Goal: Task Accomplishment & Management: Complete application form

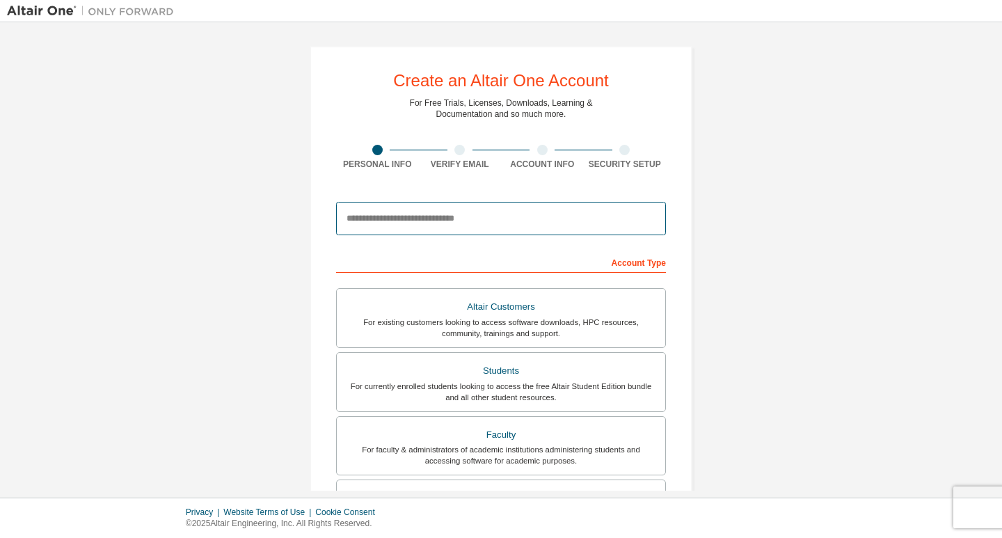
click at [413, 216] on input "email" at bounding box center [501, 218] width 330 height 33
type input "**********"
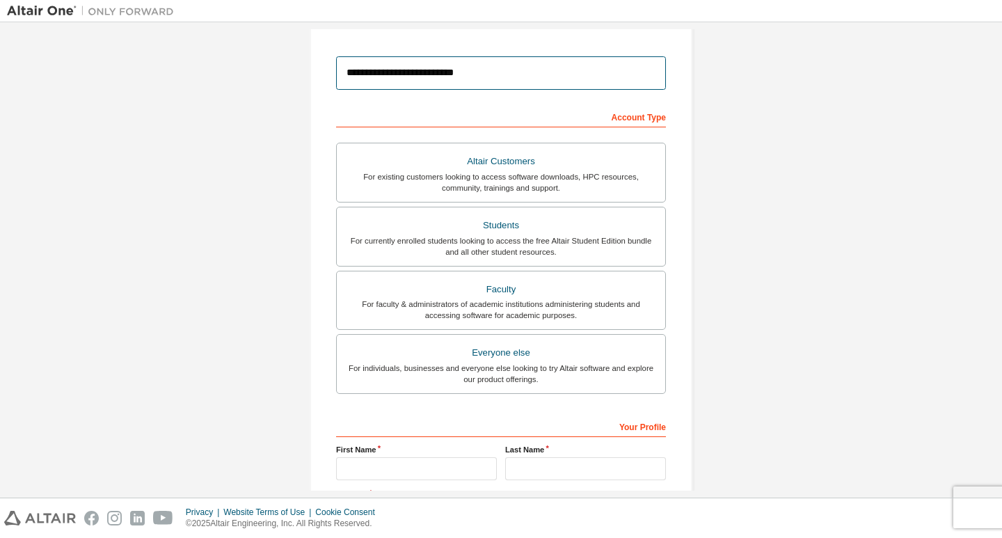
scroll to position [136, 0]
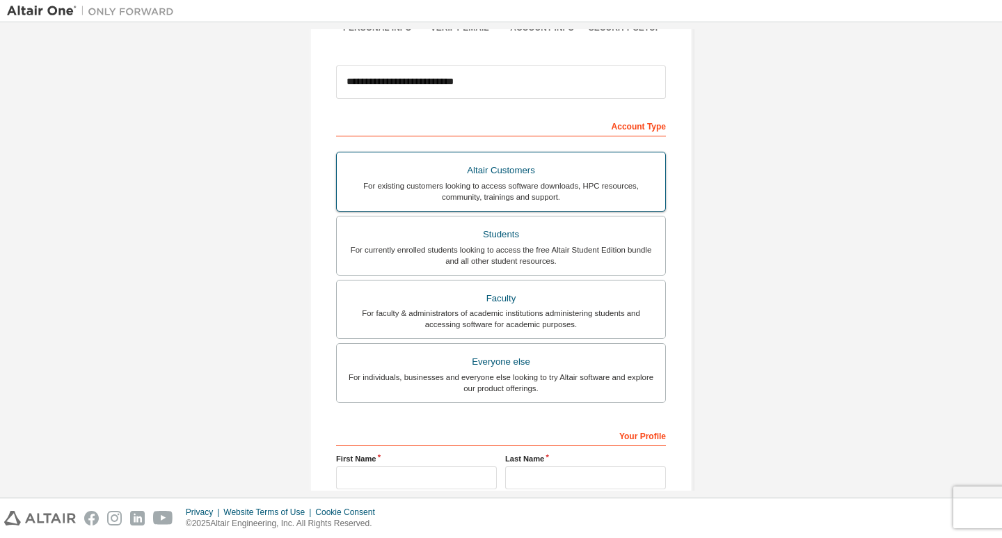
click at [544, 192] on div "For existing customers looking to access software downloads, HPC resources, com…" at bounding box center [501, 191] width 312 height 22
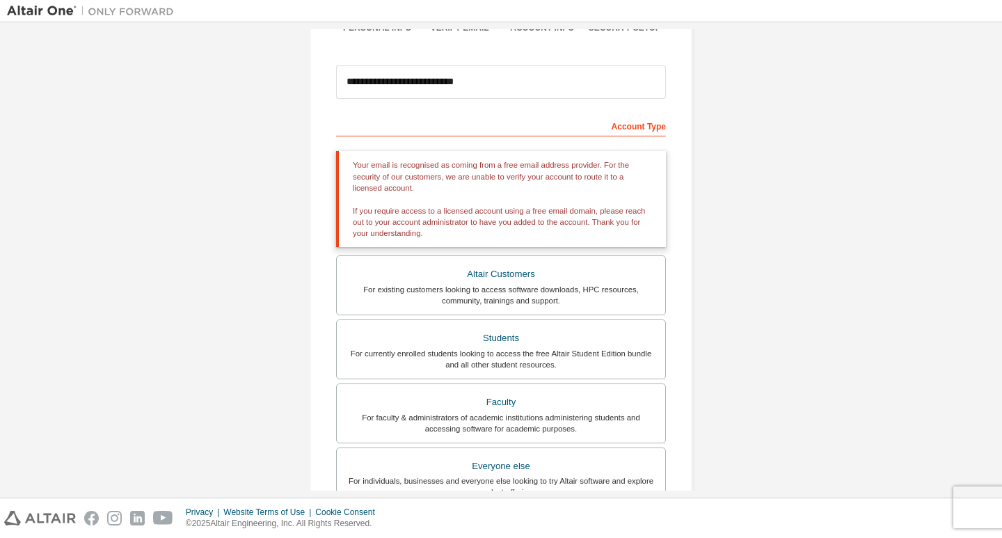
click at [847, 340] on div "**********" at bounding box center [501, 313] width 988 height 841
drag, startPoint x: 689, startPoint y: 330, endPoint x: 679, endPoint y: 323, distance: 12.5
click at [689, 327] on div "**********" at bounding box center [501, 313] width 416 height 841
click at [676, 321] on div "**********" at bounding box center [501, 314] width 383 height 808
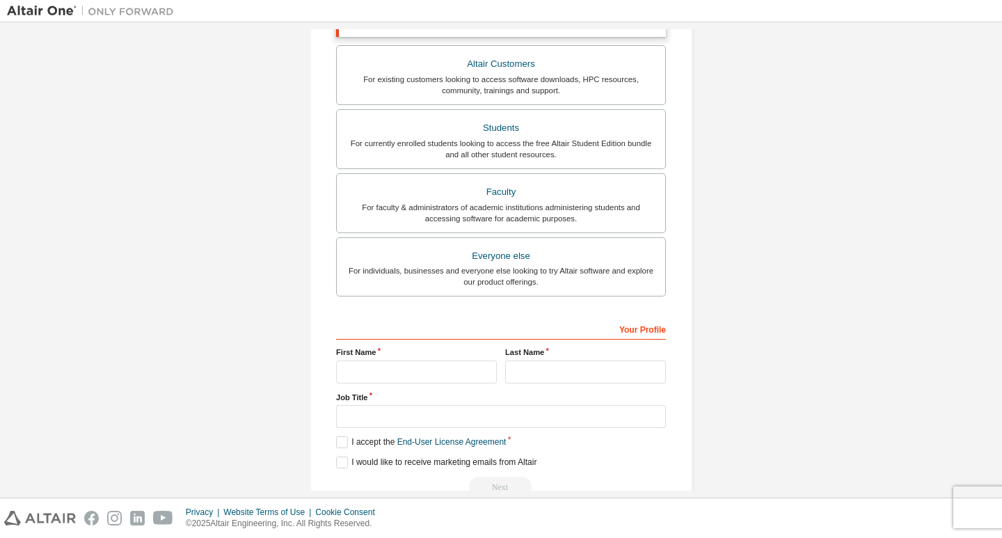
scroll to position [380, 0]
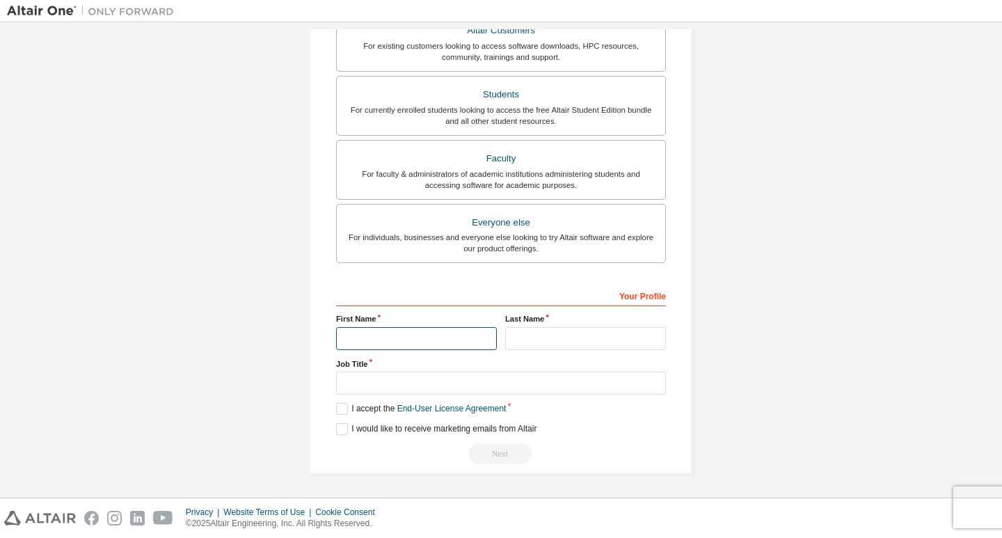
click at [451, 334] on input "text" at bounding box center [416, 338] width 161 height 23
type input "*******"
drag, startPoint x: 380, startPoint y: 335, endPoint x: 294, endPoint y: 344, distance: 86.7
click at [294, 344] on div "**********" at bounding box center [501, 69] width 416 height 841
type input "*******"
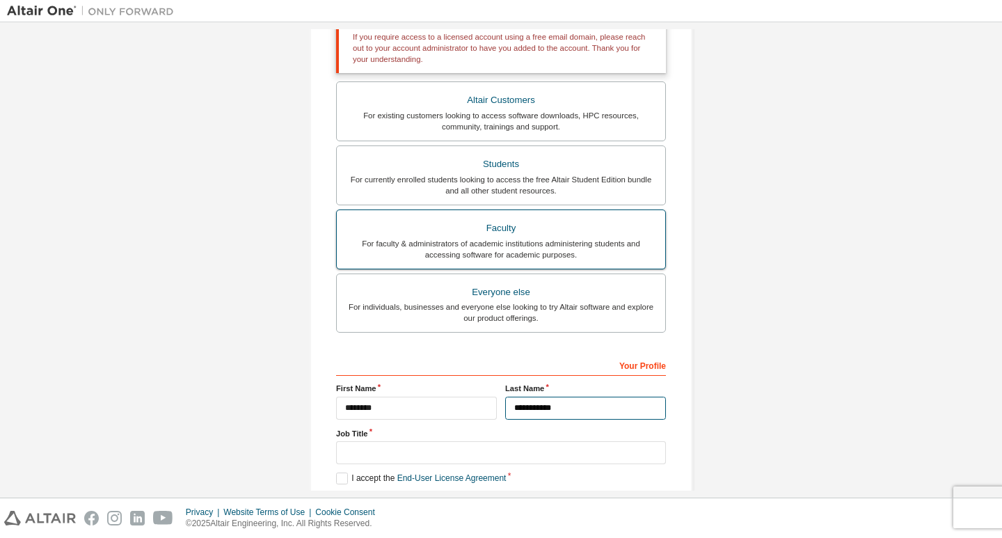
type input "**********"
click at [487, 246] on div "For faculty & administrators of academic institutions administering students an…" at bounding box center [501, 249] width 312 height 22
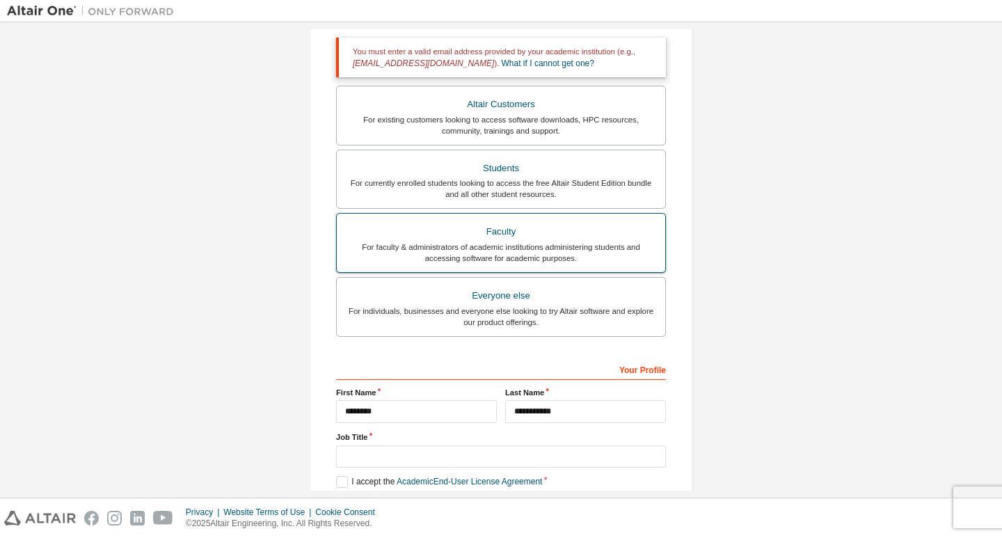
scroll to position [254, 0]
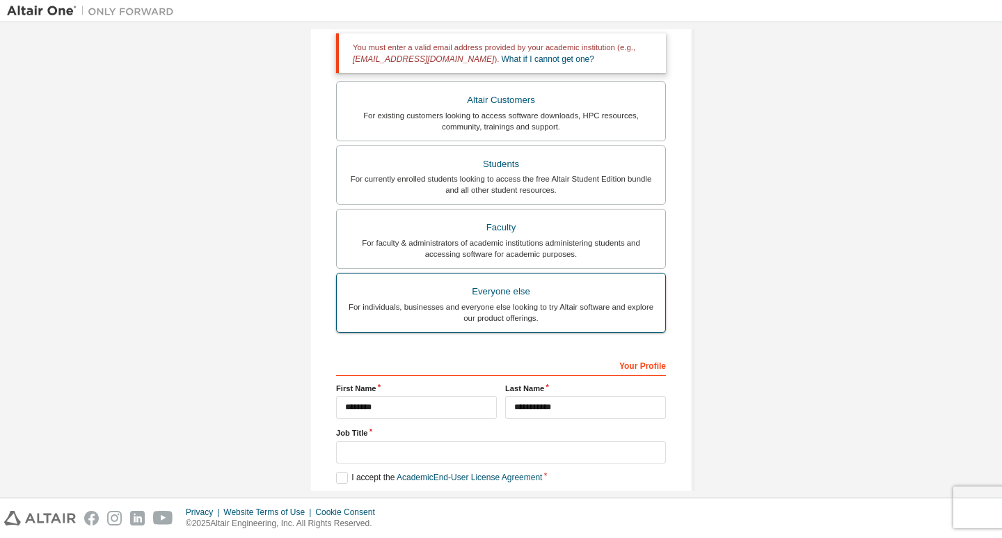
click at [543, 300] on div "Everyone else" at bounding box center [501, 291] width 312 height 19
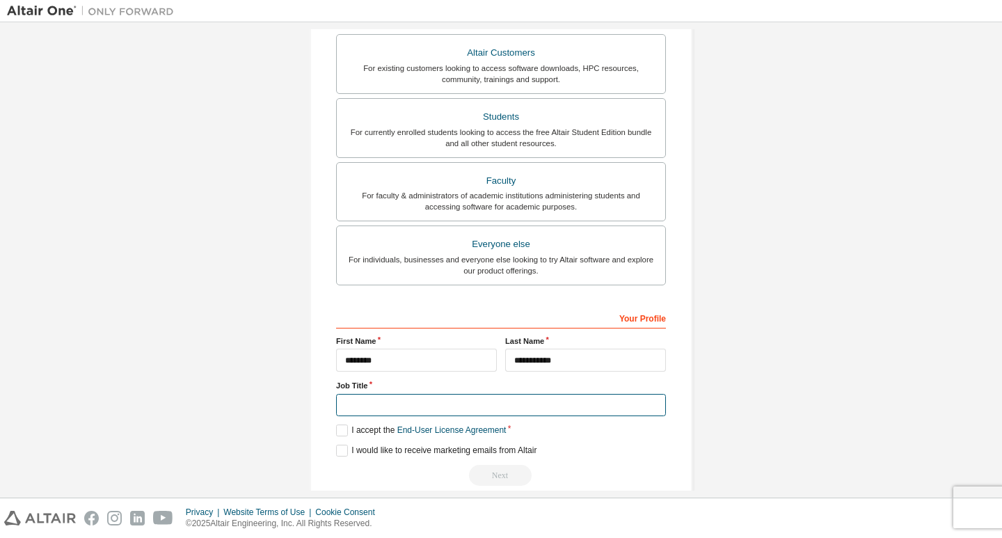
click at [360, 406] on input "text" at bounding box center [501, 405] width 330 height 23
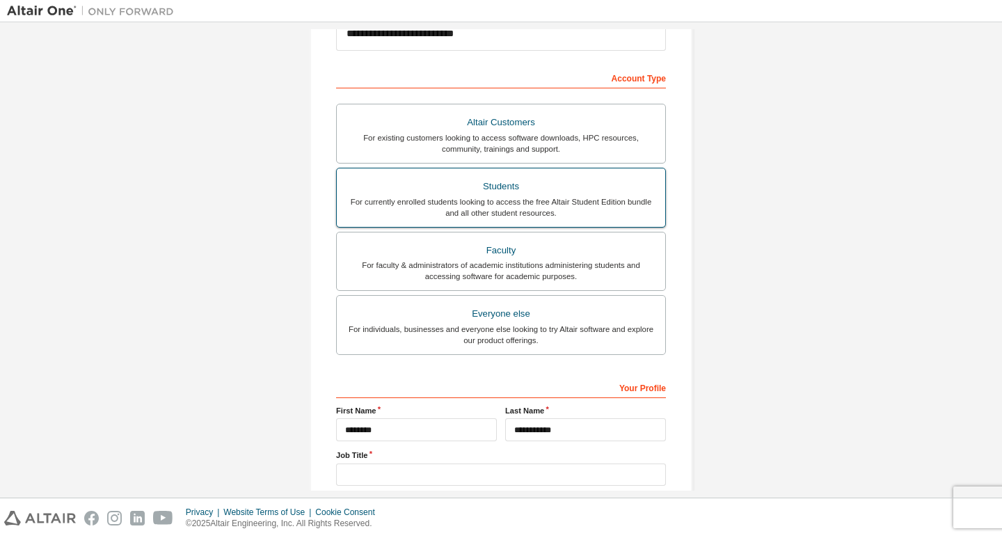
click at [536, 209] on div "For currently enrolled students looking to access the free Altair Student Editi…" at bounding box center [501, 207] width 312 height 22
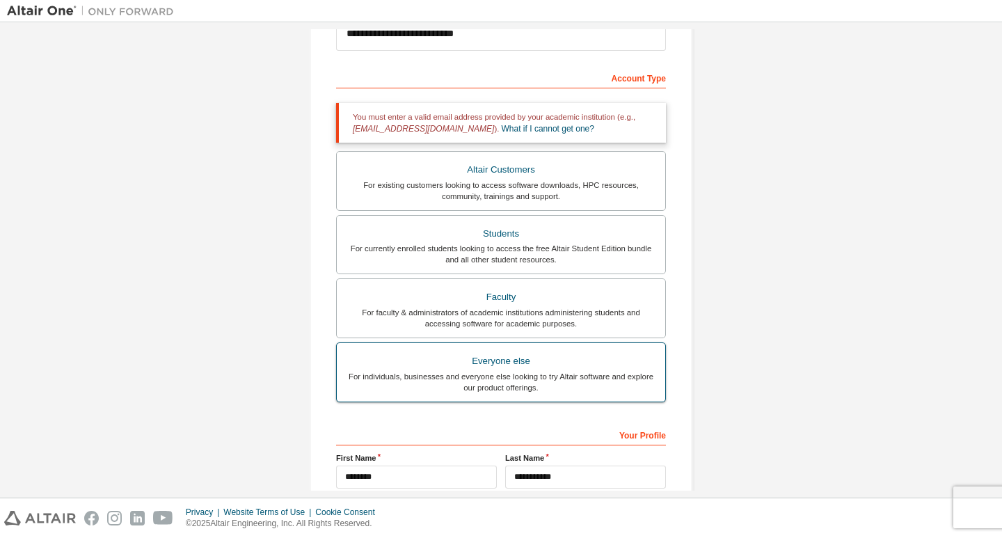
scroll to position [323, 0]
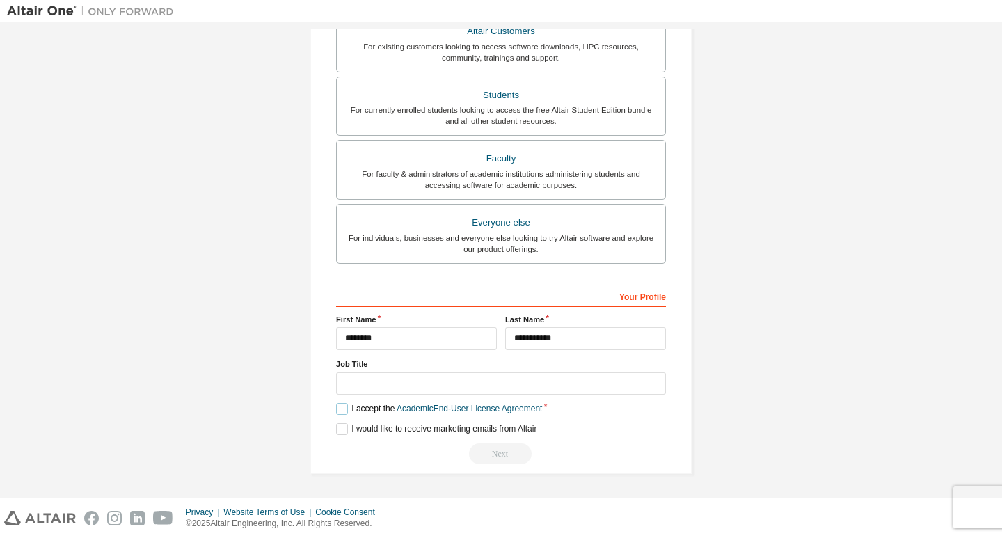
click at [340, 412] on label "I accept the Academic End-User License Agreement" at bounding box center [439, 409] width 206 height 12
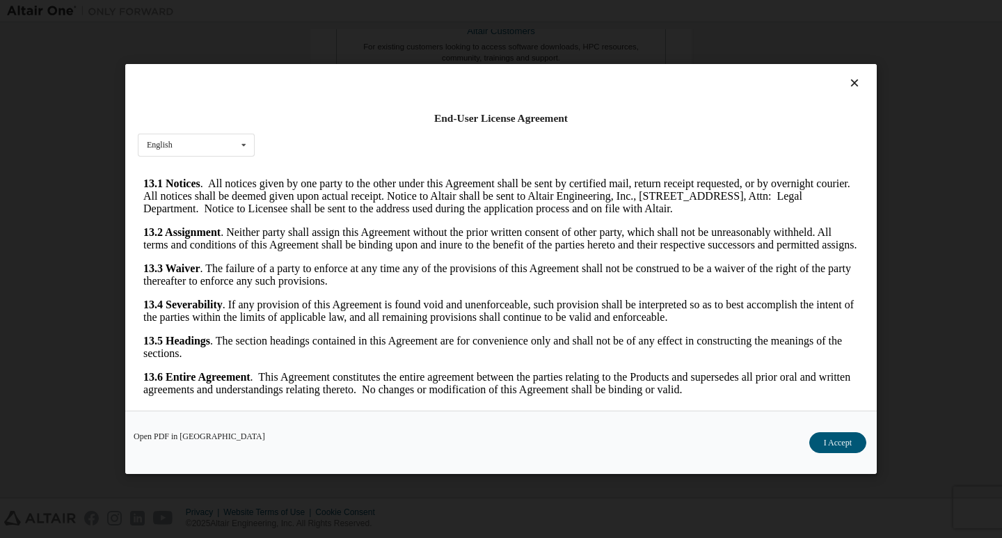
scroll to position [2266, 0]
click at [846, 444] on button "I Accept" at bounding box center [837, 442] width 57 height 21
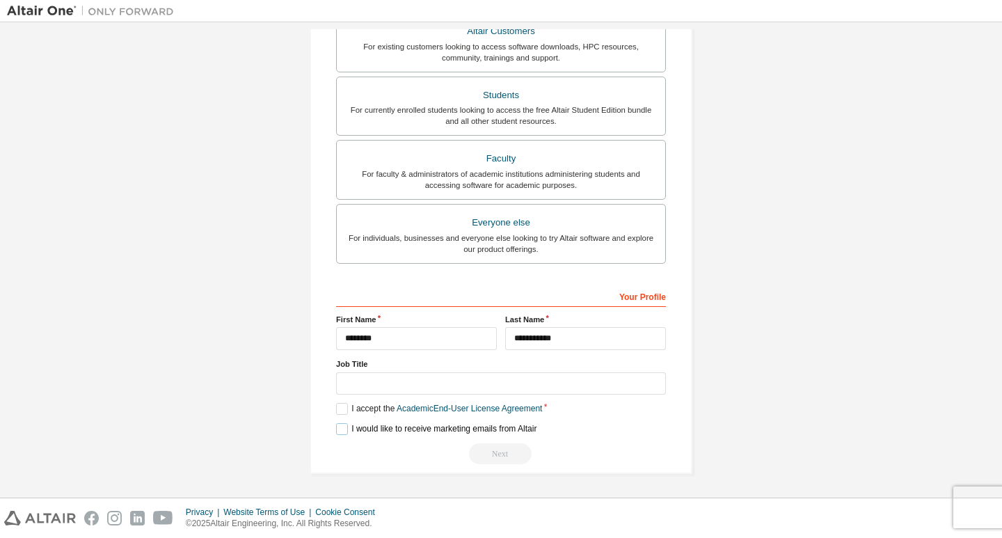
click at [342, 428] on label "I would like to receive marketing emails from Altair" at bounding box center [436, 429] width 200 height 12
click at [510, 456] on div "Next" at bounding box center [501, 453] width 330 height 21
click at [509, 454] on div "Next" at bounding box center [501, 453] width 330 height 21
click at [513, 458] on div "Next" at bounding box center [501, 453] width 330 height 21
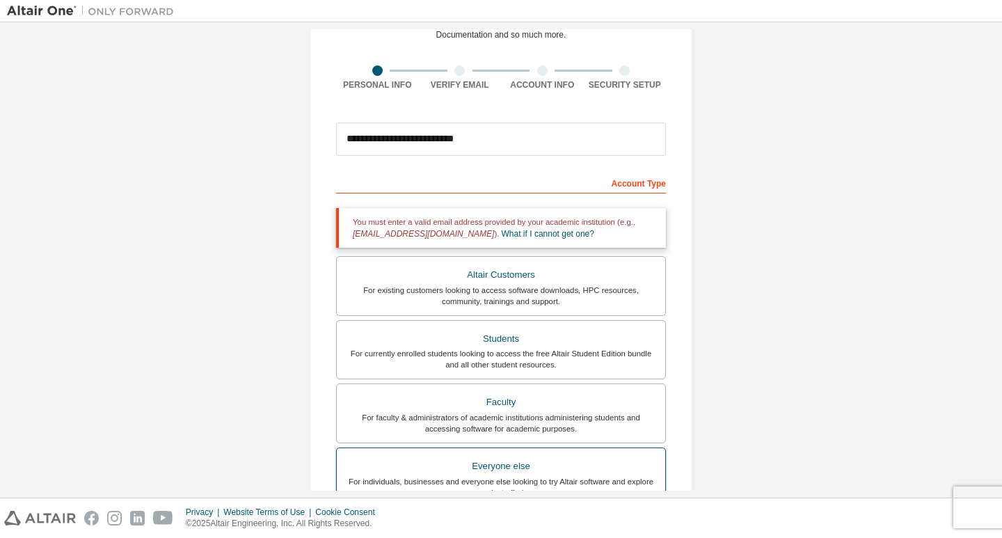
scroll to position [0, 0]
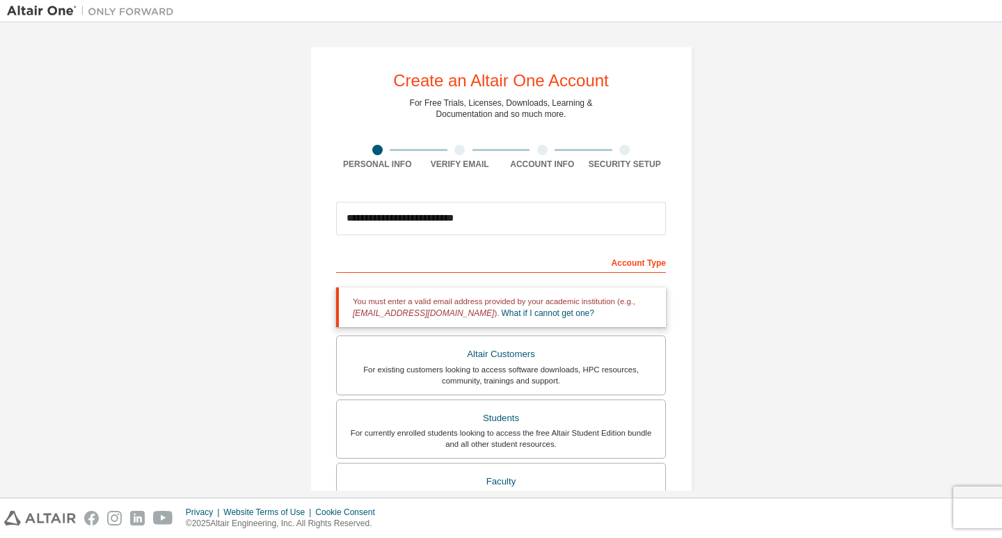
click at [626, 308] on div "You must enter a valid email address provided by your academic institution (e.g…" at bounding box center [501, 307] width 330 height 40
click at [547, 358] on div "Altair Customers" at bounding box center [501, 353] width 312 height 19
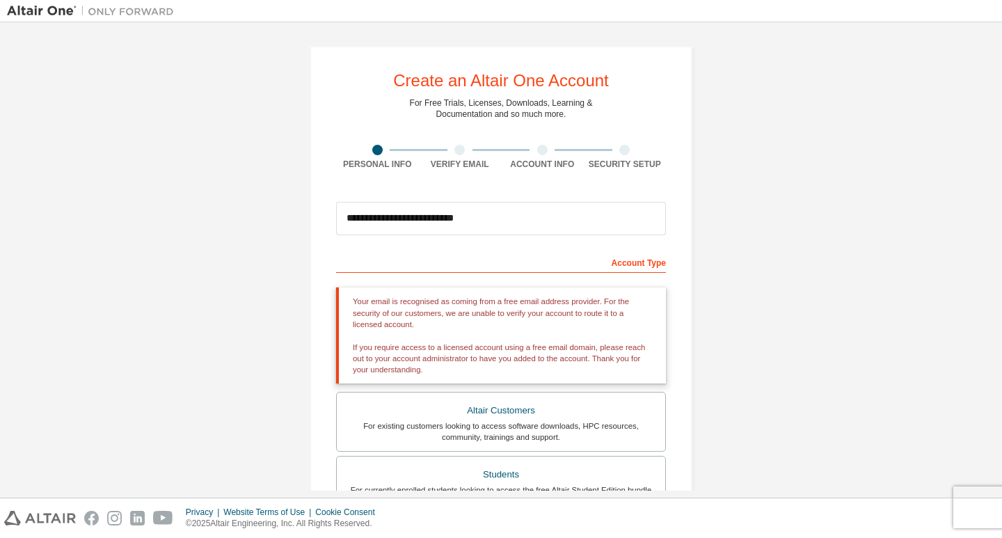
click at [622, 301] on div "Your email is recognised as coming from a free email address provider. For the …" at bounding box center [501, 335] width 330 height 96
click at [725, 295] on div "**********" at bounding box center [501, 449] width 988 height 841
click at [637, 257] on div "Account Type" at bounding box center [501, 261] width 330 height 22
click at [636, 280] on div "Account Type Please select Altair Customers only if you are trying to access an…" at bounding box center [501, 546] width 330 height 593
click at [609, 443] on label "Altair Customers For existing customers looking to access software downloads, H…" at bounding box center [501, 422] width 330 height 60
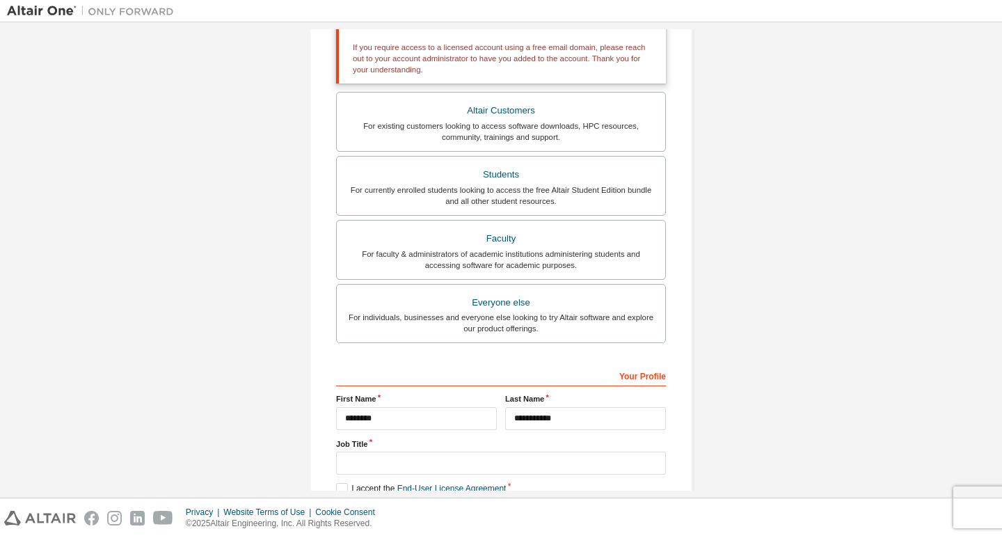
scroll to position [380, 0]
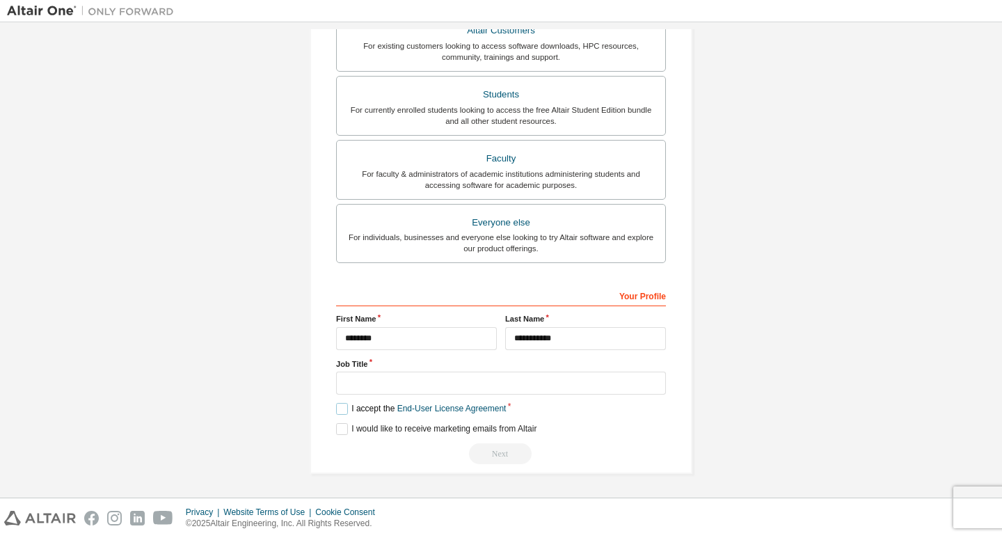
click at [342, 408] on label "I accept the End-User License Agreement" at bounding box center [421, 409] width 170 height 12
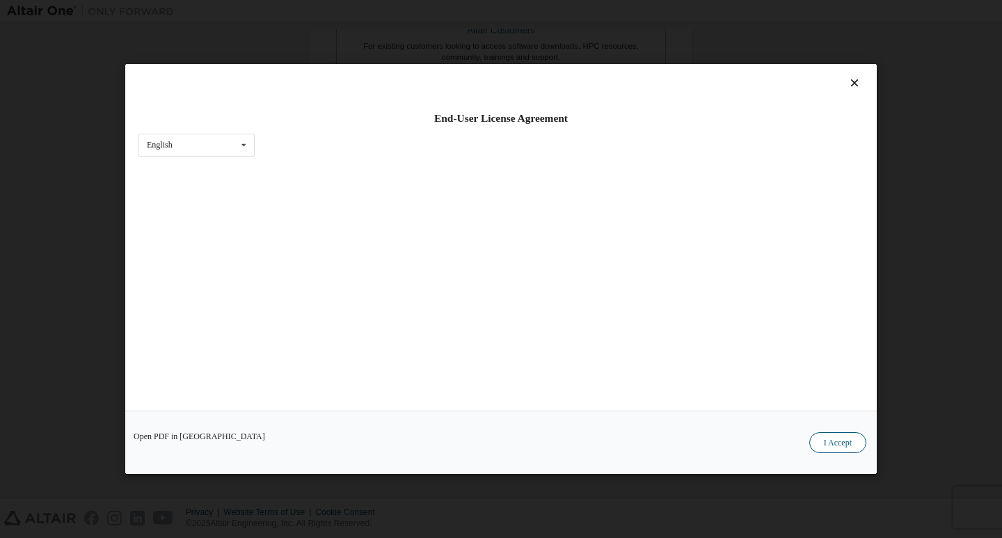
click at [851, 442] on button "I Accept" at bounding box center [837, 442] width 57 height 21
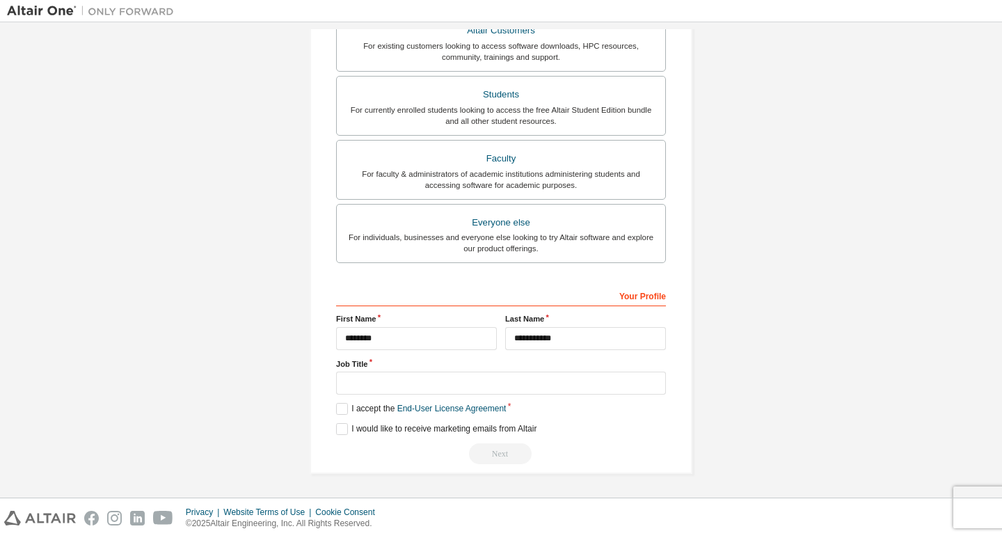
click at [493, 455] on div "Next" at bounding box center [501, 453] width 330 height 21
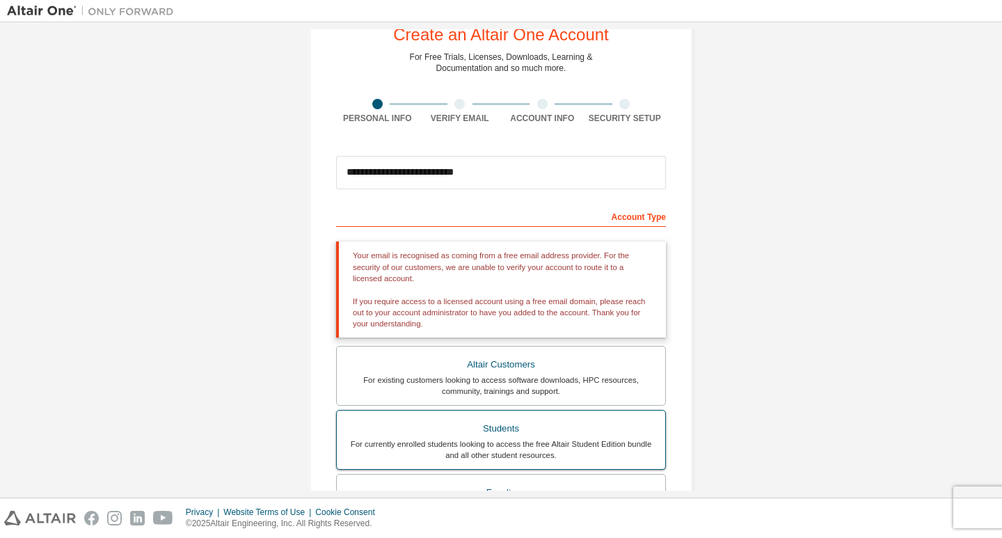
scroll to position [32, 0]
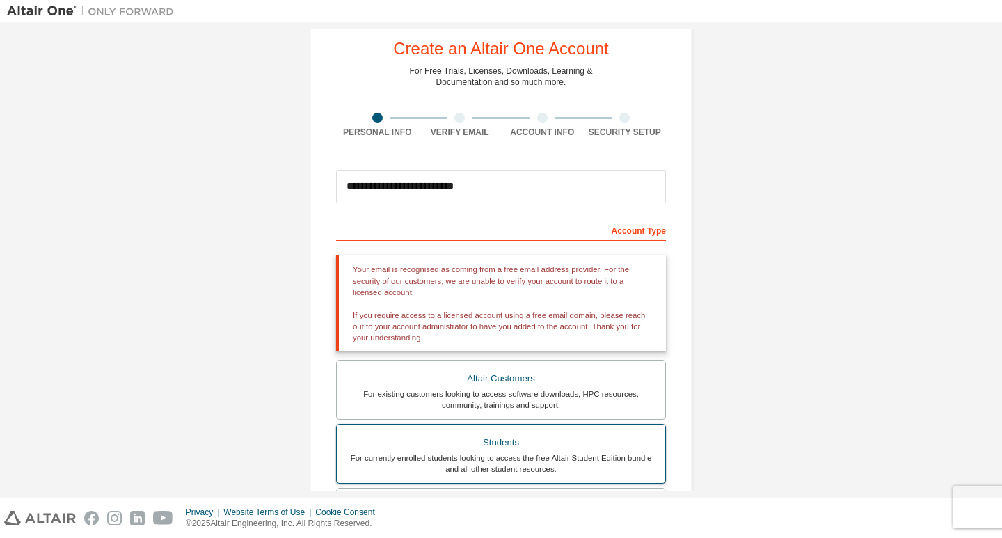
click at [546, 454] on div "For currently enrolled students looking to access the free Altair Student Editi…" at bounding box center [501, 463] width 312 height 22
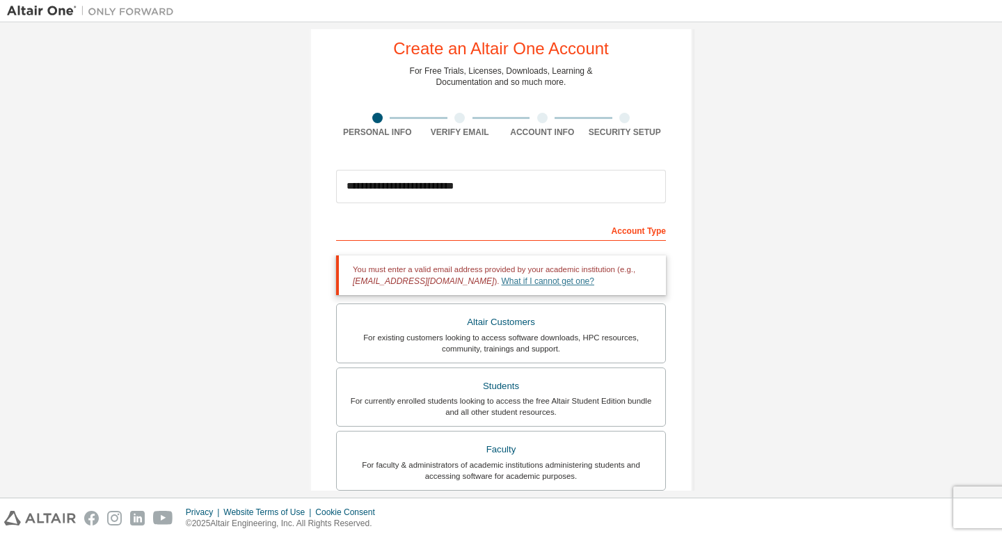
click at [501, 280] on link "What if I cannot get one?" at bounding box center [547, 281] width 93 height 10
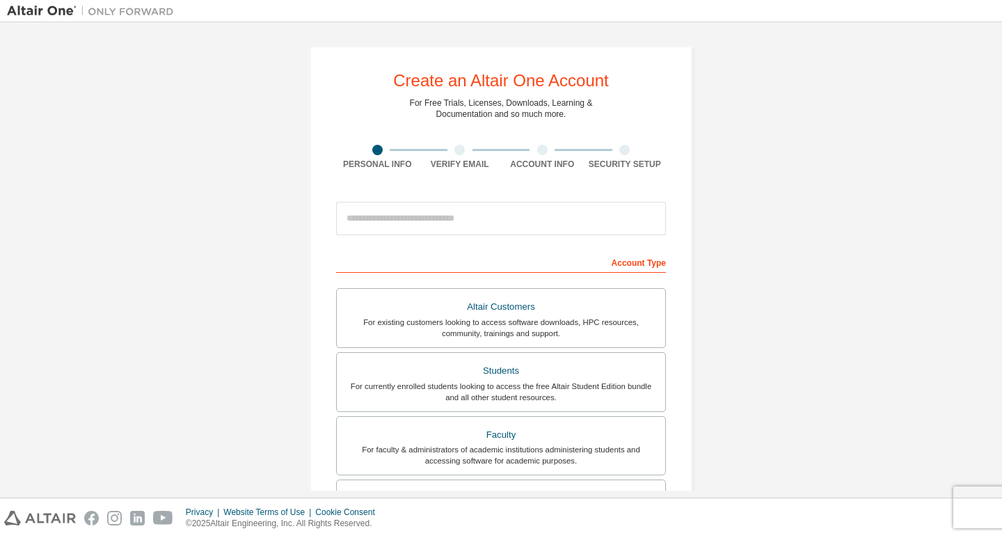
click at [773, 388] on div "**********" at bounding box center [501, 397] width 988 height 737
click at [574, 258] on div "Account Type" at bounding box center [501, 261] width 330 height 22
click at [565, 262] on div "Account Type" at bounding box center [501, 261] width 330 height 22
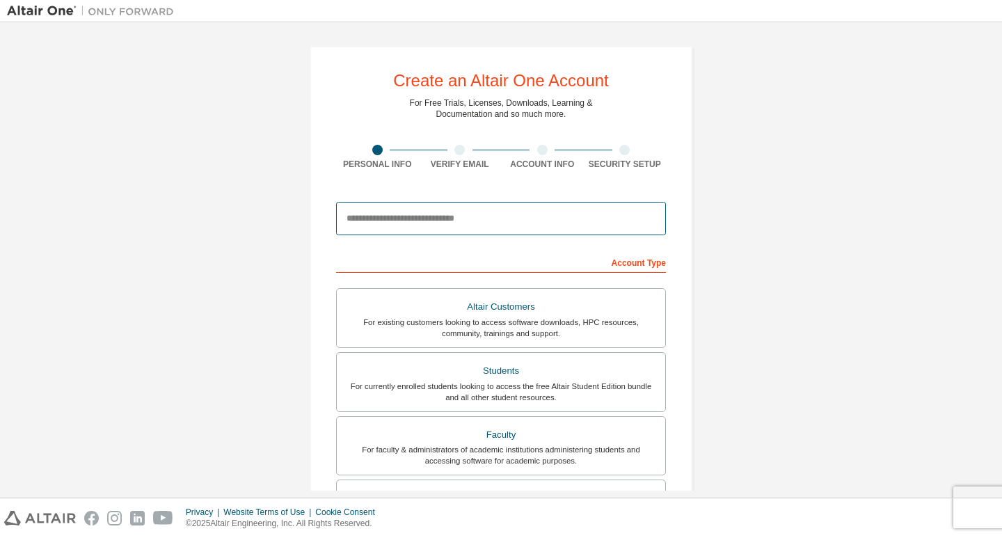
click at [471, 222] on input "email" at bounding box center [501, 218] width 330 height 33
type input "**********"
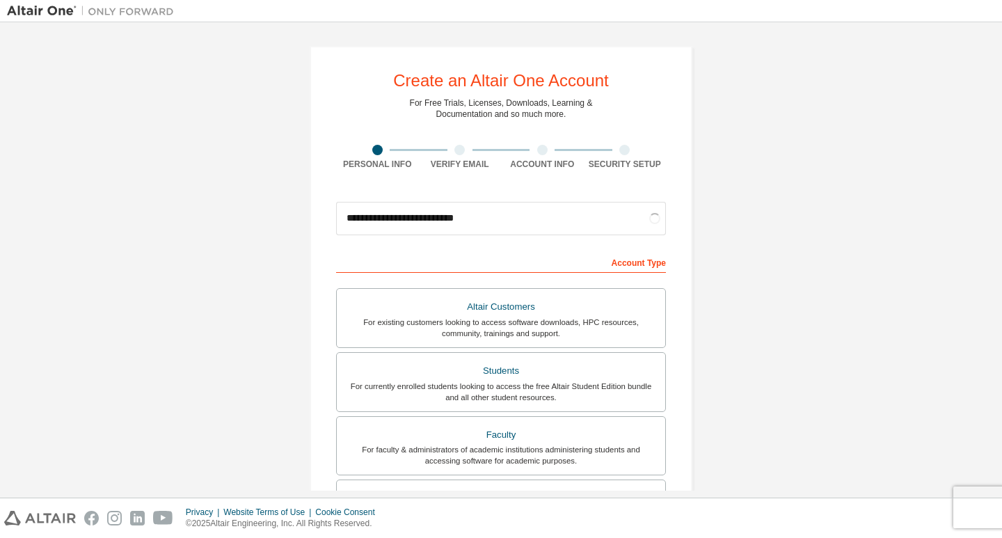
click at [522, 264] on div "Account Type" at bounding box center [501, 261] width 330 height 22
click at [543, 266] on div "Account Type" at bounding box center [501, 261] width 330 height 22
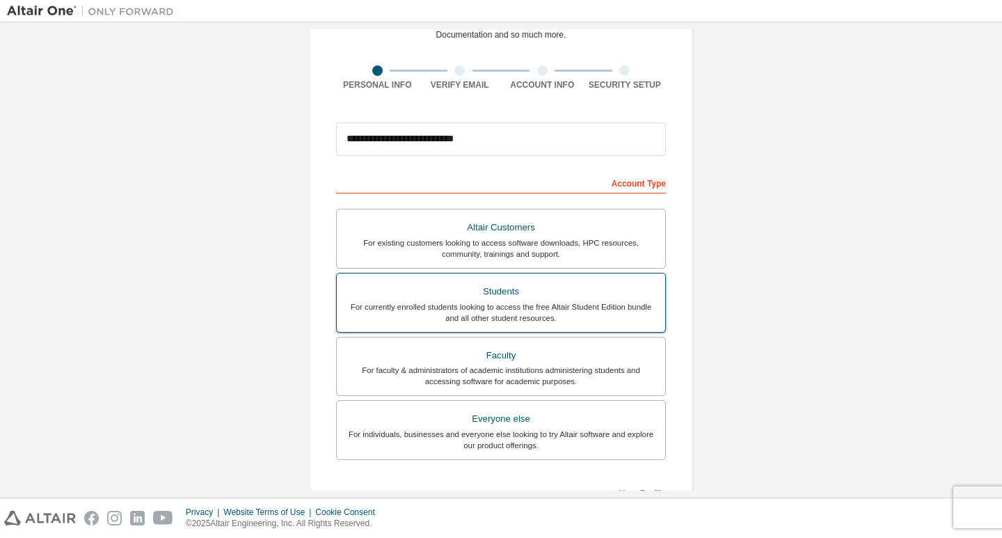
scroll to position [275, 0]
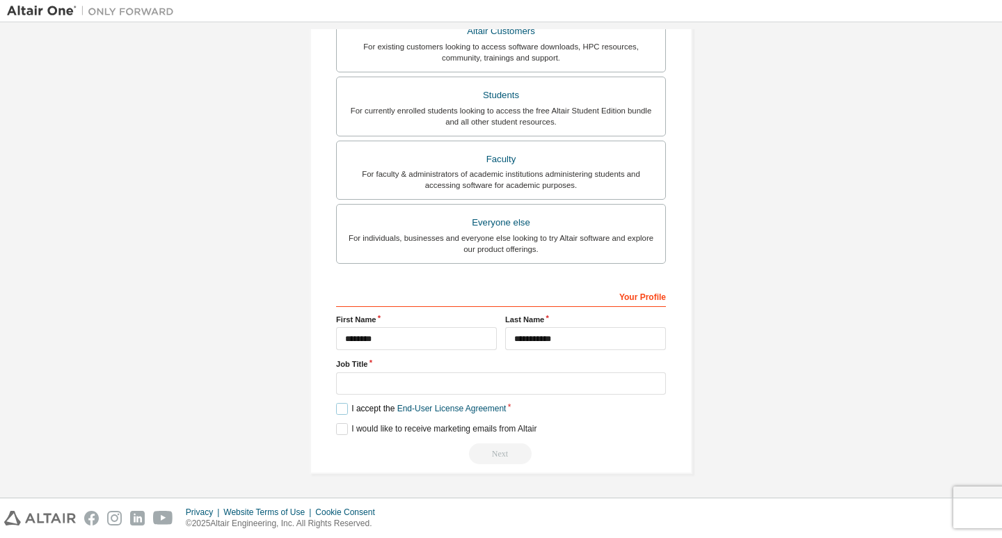
click at [336, 408] on label "I accept the End-User License Agreement" at bounding box center [421, 409] width 170 height 12
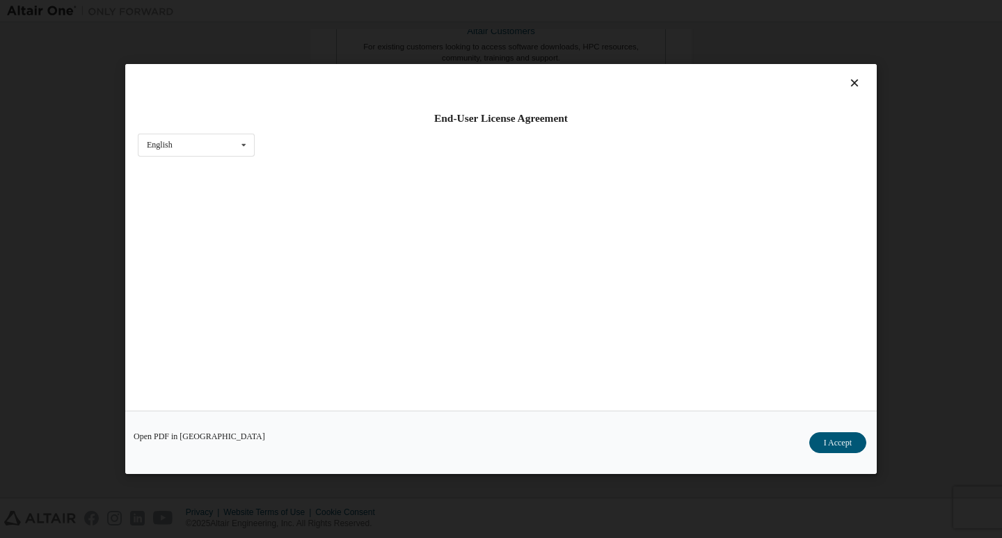
click at [842, 444] on button "I Accept" at bounding box center [837, 442] width 57 height 21
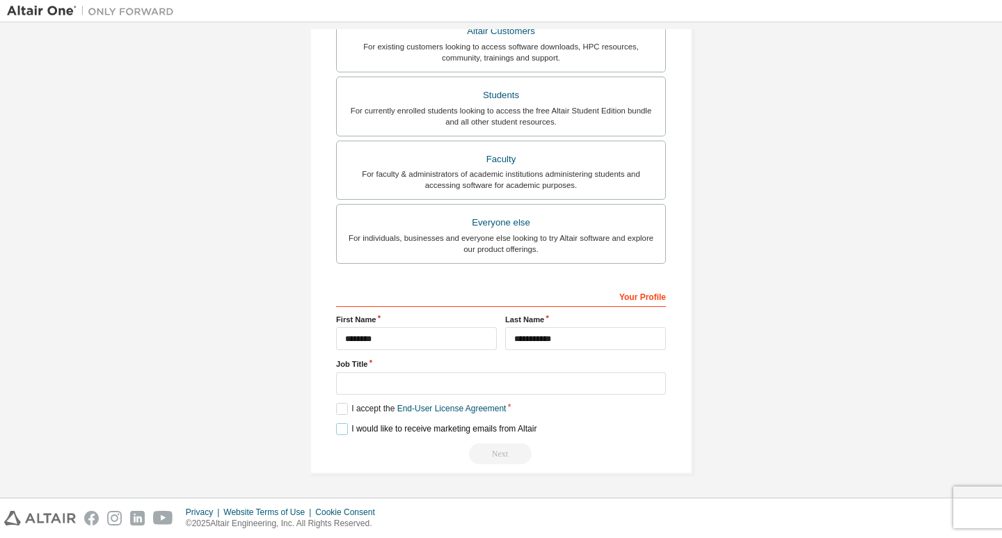
click at [339, 427] on label "I would like to receive marketing emails from Altair" at bounding box center [436, 429] width 200 height 12
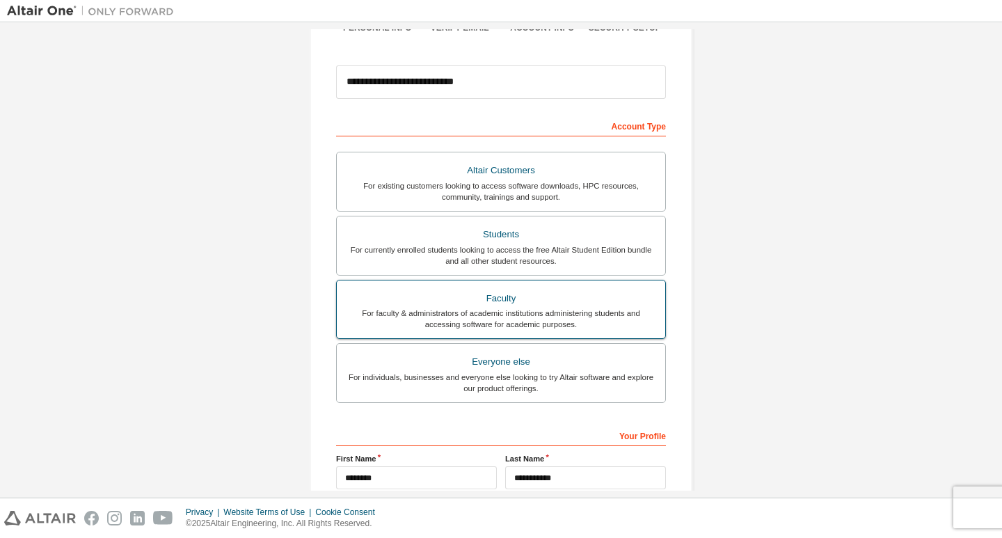
scroll to position [67, 0]
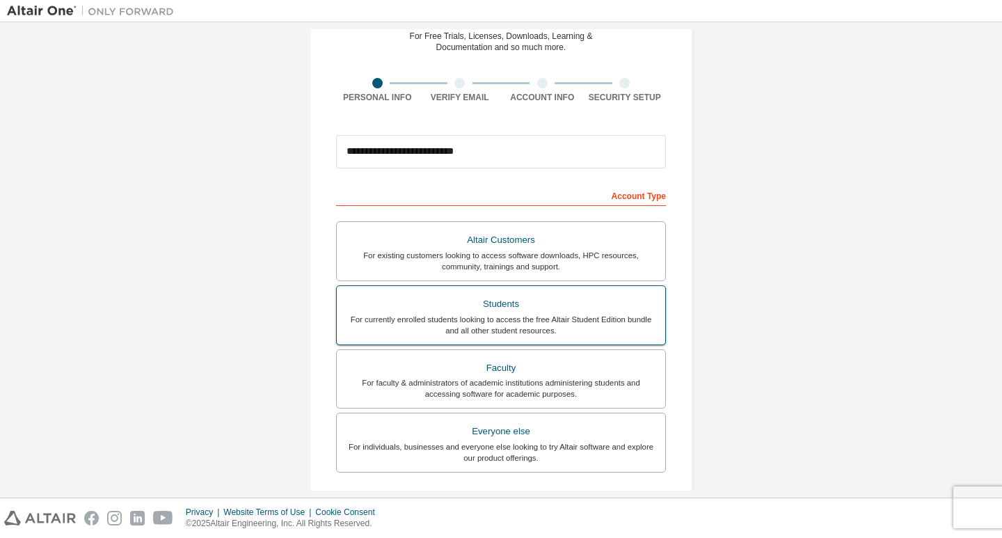
click at [529, 330] on div "For currently enrolled students looking to access the free Altair Student Editi…" at bounding box center [501, 325] width 312 height 22
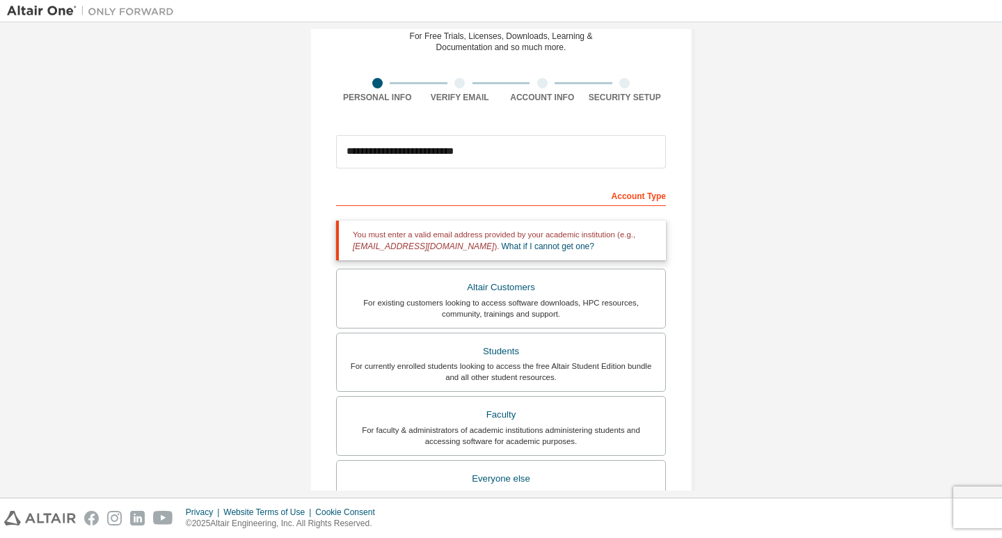
click at [426, 213] on div "Academic emails outside our recognised list will require manual verification. Y…" at bounding box center [501, 236] width 330 height 47
click at [460, 198] on div "Account Type" at bounding box center [501, 195] width 330 height 22
click at [487, 214] on div "Academic emails outside our recognised list will require manual verification. Y…" at bounding box center [501, 236] width 330 height 47
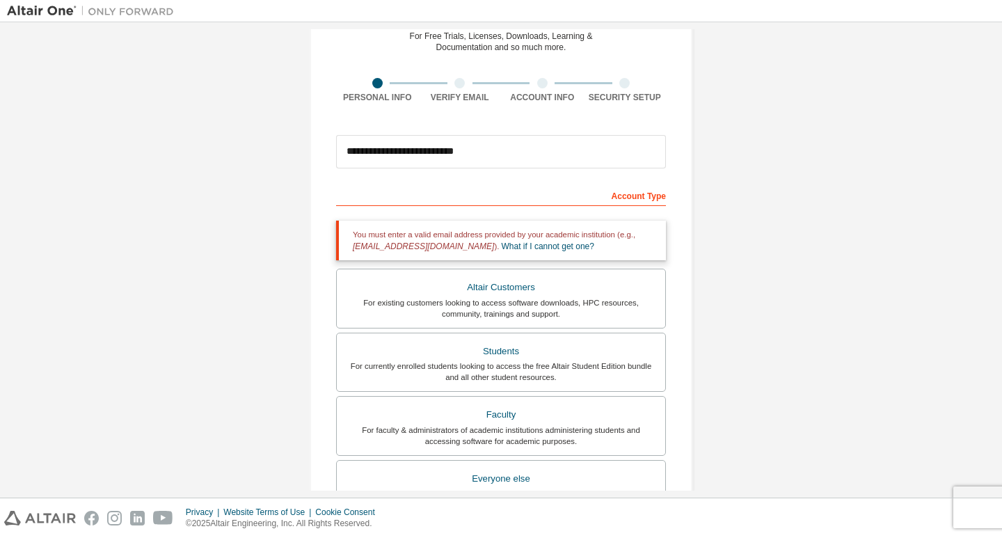
click at [486, 204] on div "Account Type" at bounding box center [501, 195] width 330 height 22
click at [501, 246] on link "What if I cannot get one?" at bounding box center [547, 246] width 93 height 10
